Goal: Task Accomplishment & Management: Use online tool/utility

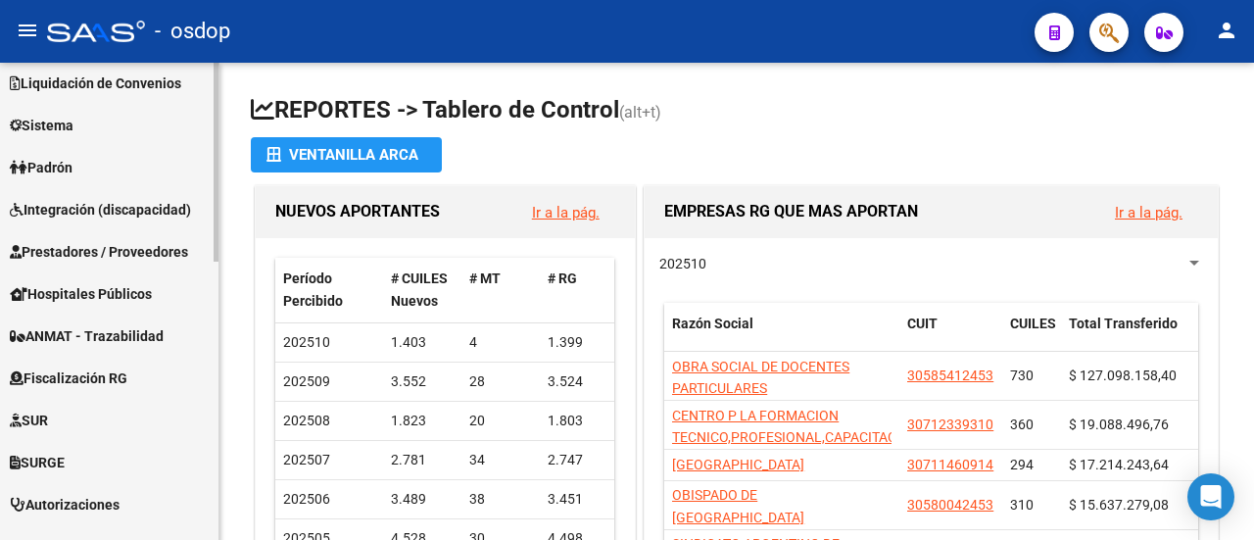
scroll to position [473, 0]
click at [240, 430] on mat-sidenav-container "Firma Express Inicio Calendario SSS Instructivos Contacto OS Reportes Tablero d…" at bounding box center [627, 301] width 1254 height 477
click at [83, 456] on link "SURGE" at bounding box center [109, 461] width 219 height 42
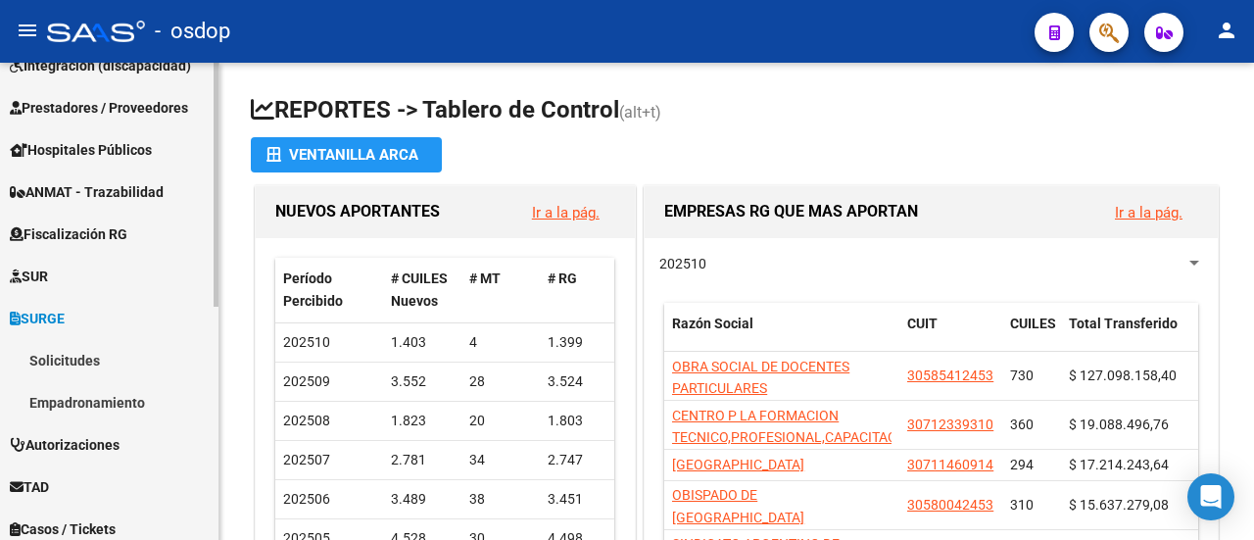
scroll to position [339, 0]
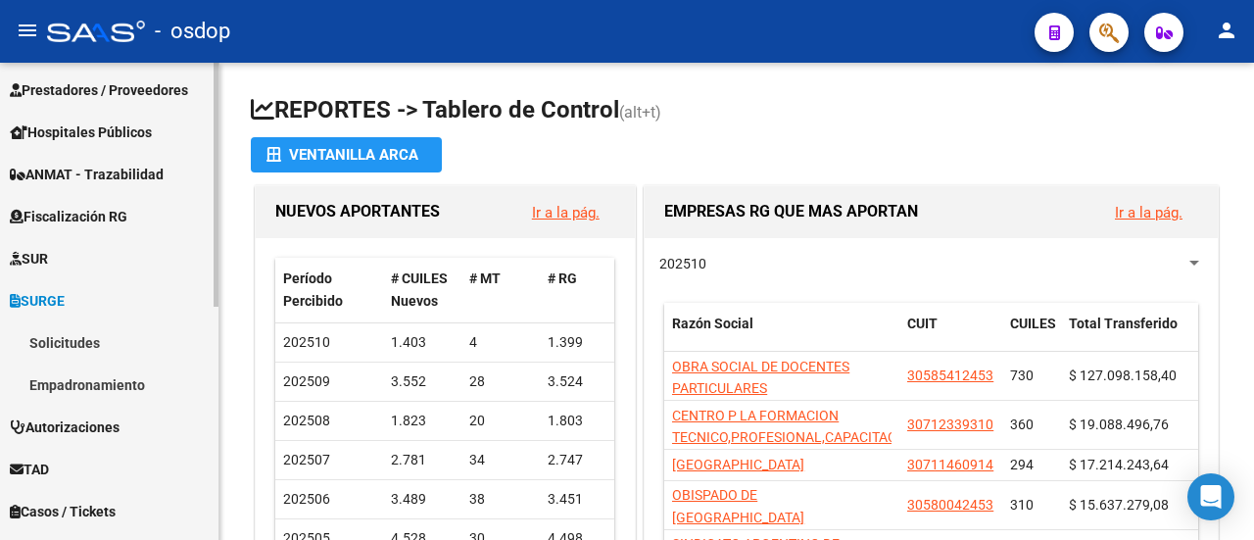
click at [225, 422] on mat-sidenav-container "Firma Express Inicio Calendario SSS Instructivos Contacto OS Reportes Tablero d…" at bounding box center [627, 301] width 1254 height 477
click at [100, 344] on link "Solicitudes" at bounding box center [109, 342] width 219 height 42
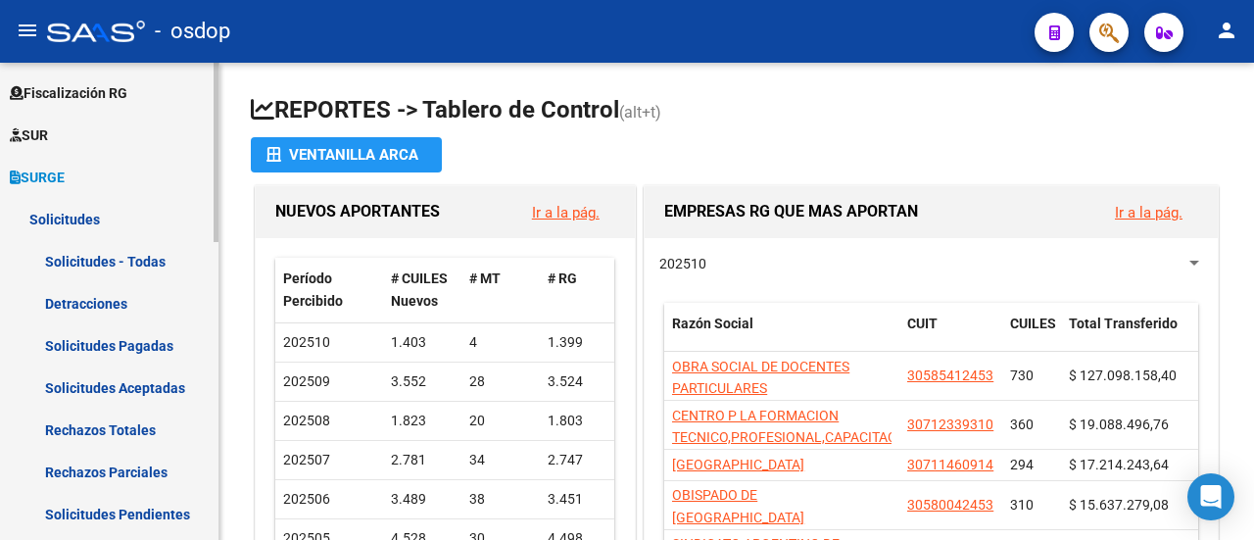
scroll to position [468, 0]
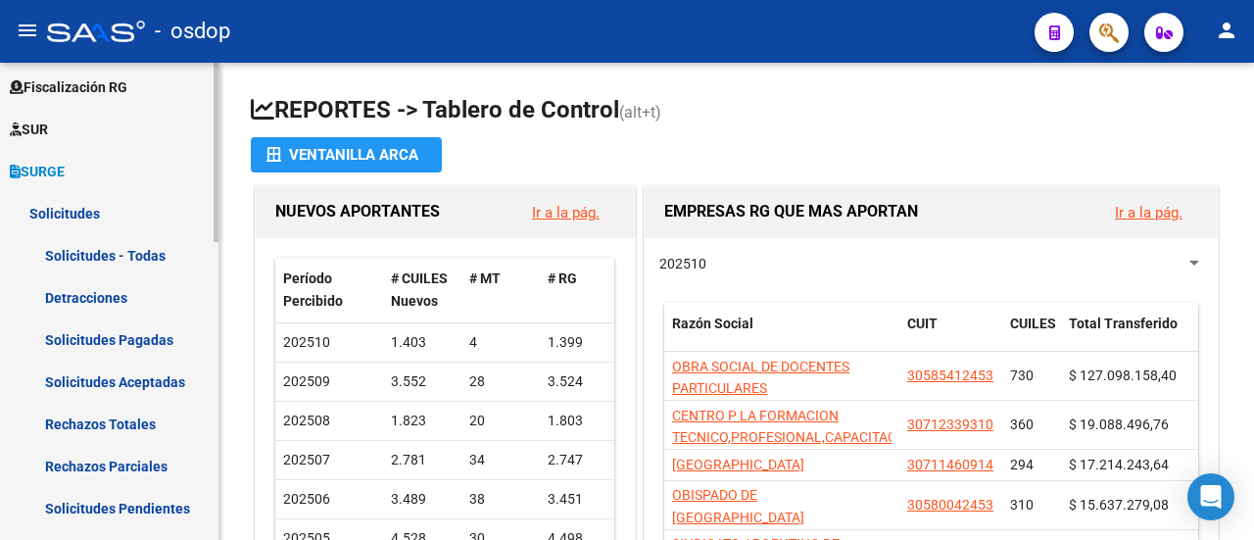
click at [218, 384] on div at bounding box center [216, 327] width 5 height 179
click at [150, 346] on link "Solicitudes Pagadas" at bounding box center [109, 339] width 219 height 42
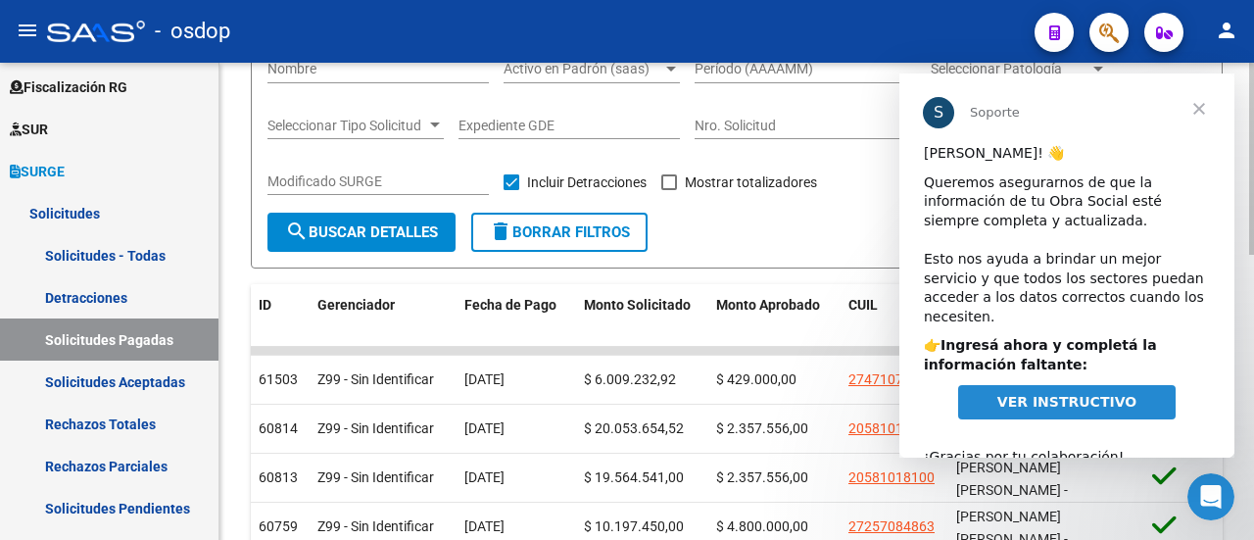
scroll to position [279, 0]
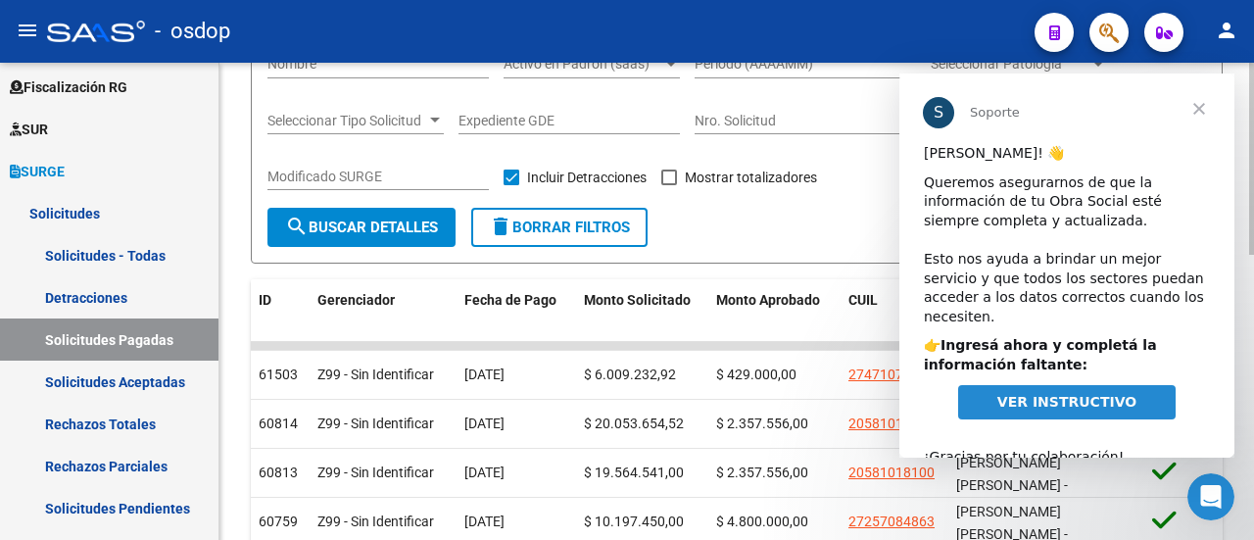
click at [1253, 347] on div at bounding box center [1251, 276] width 5 height 192
click at [1202, 116] on span "Cerrar" at bounding box center [1199, 108] width 71 height 71
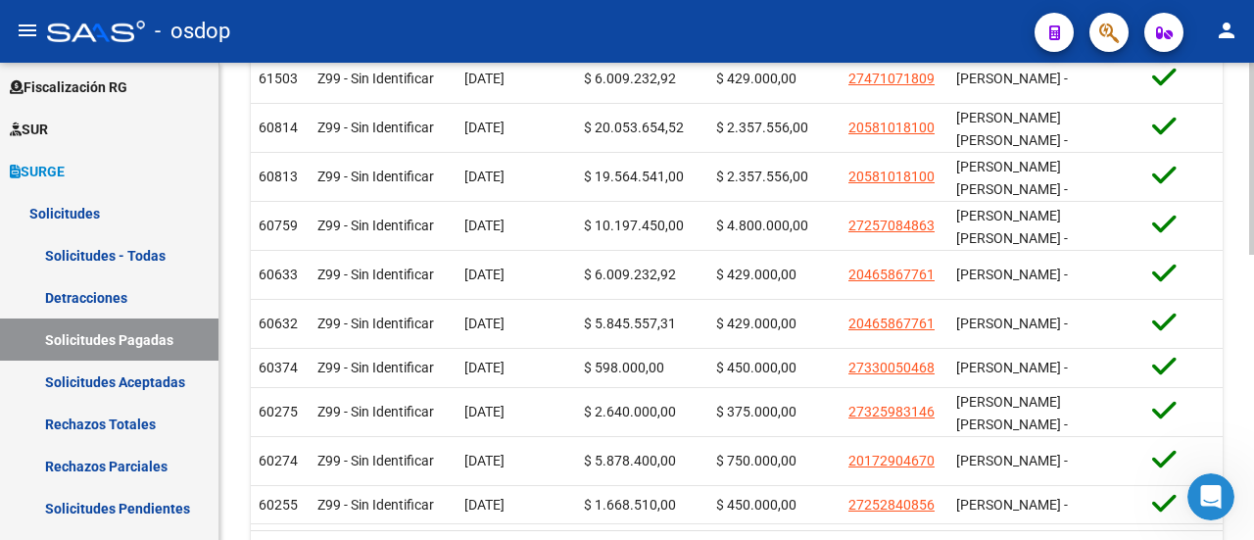
scroll to position [711, 0]
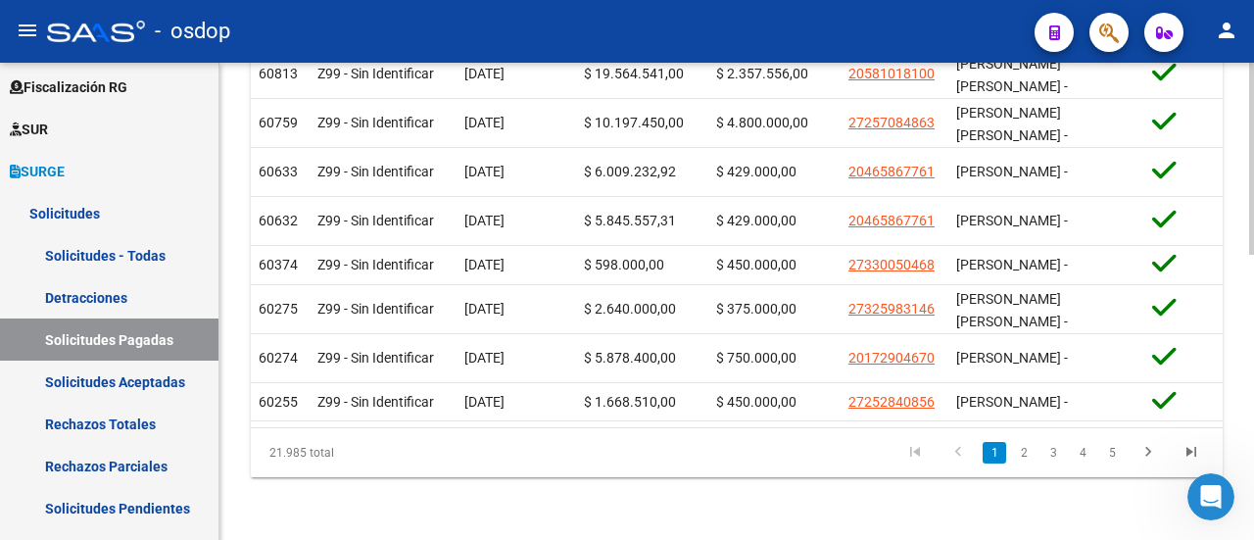
click at [1253, 524] on div at bounding box center [1251, 444] width 5 height 192
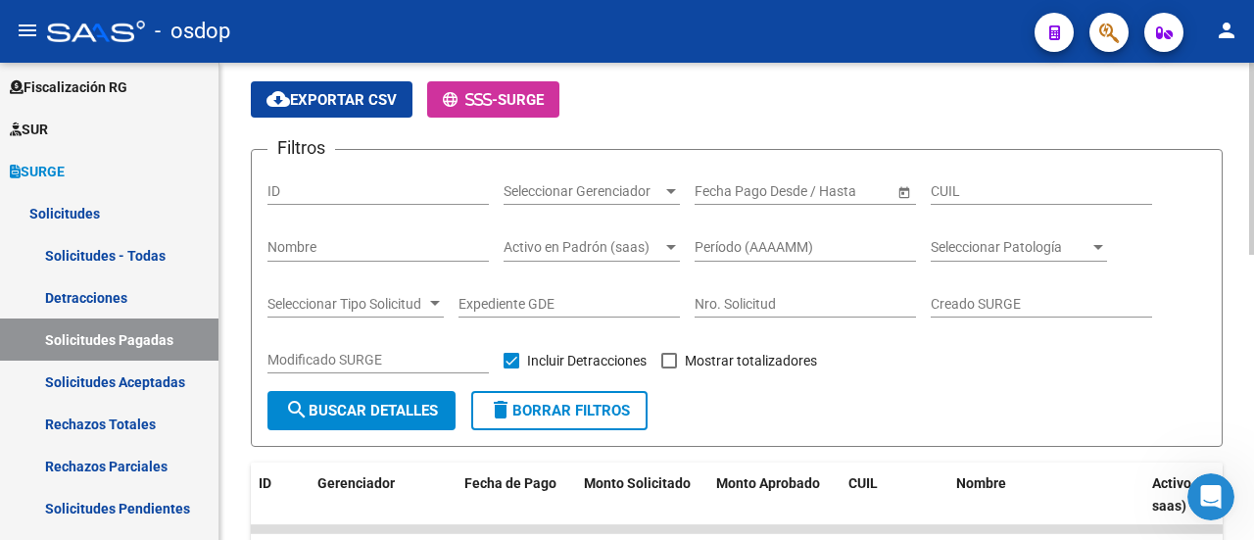
scroll to position [27, 0]
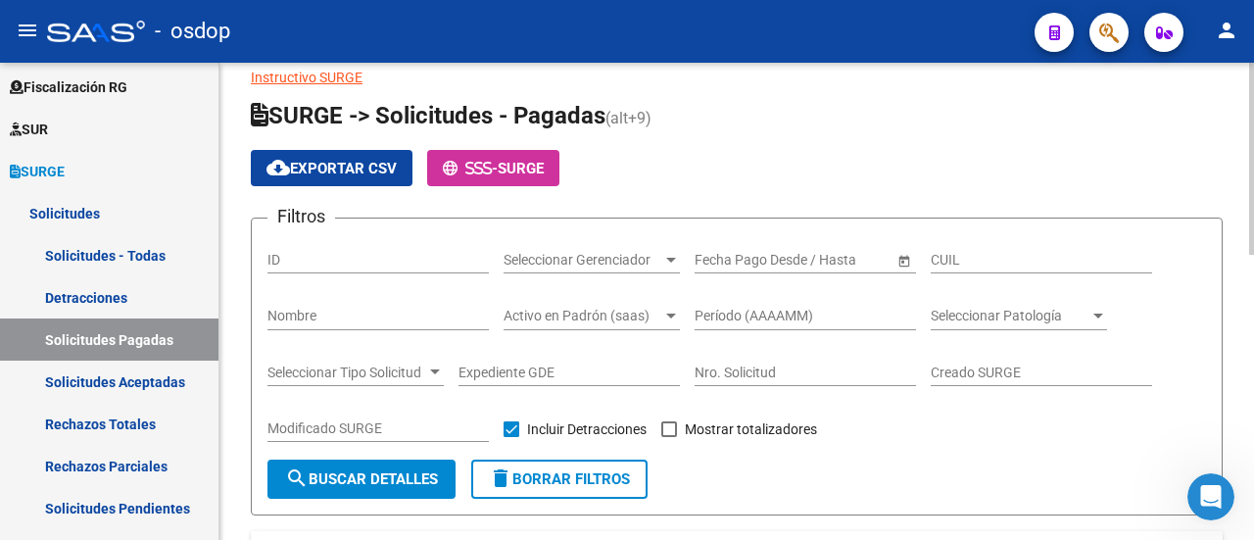
click at [382, 171] on span "cloud_download Exportar CSV" at bounding box center [332, 169] width 130 height 18
